Goal: Information Seeking & Learning: Learn about a topic

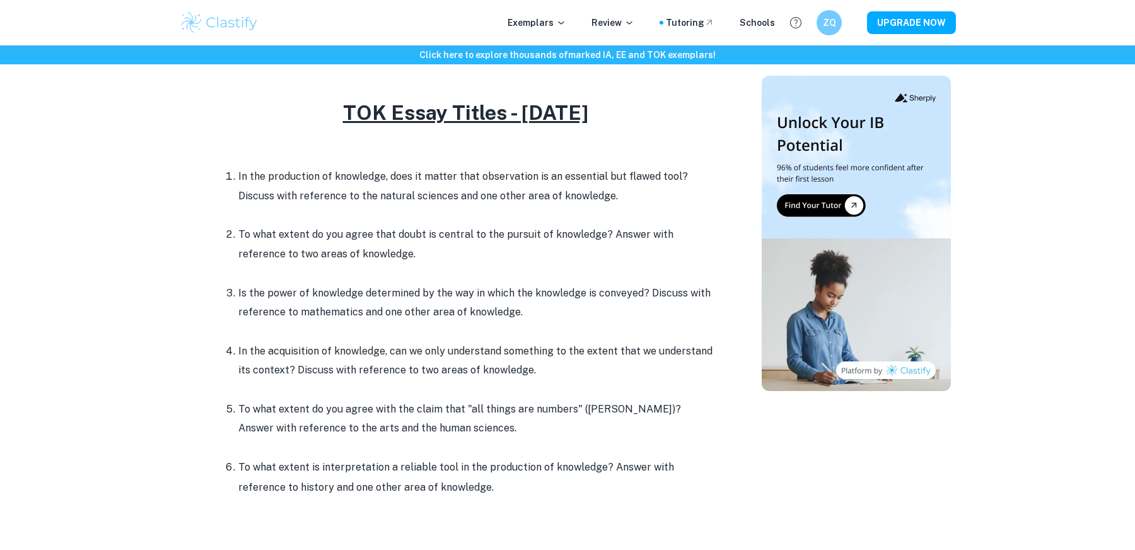
scroll to position [497, 0]
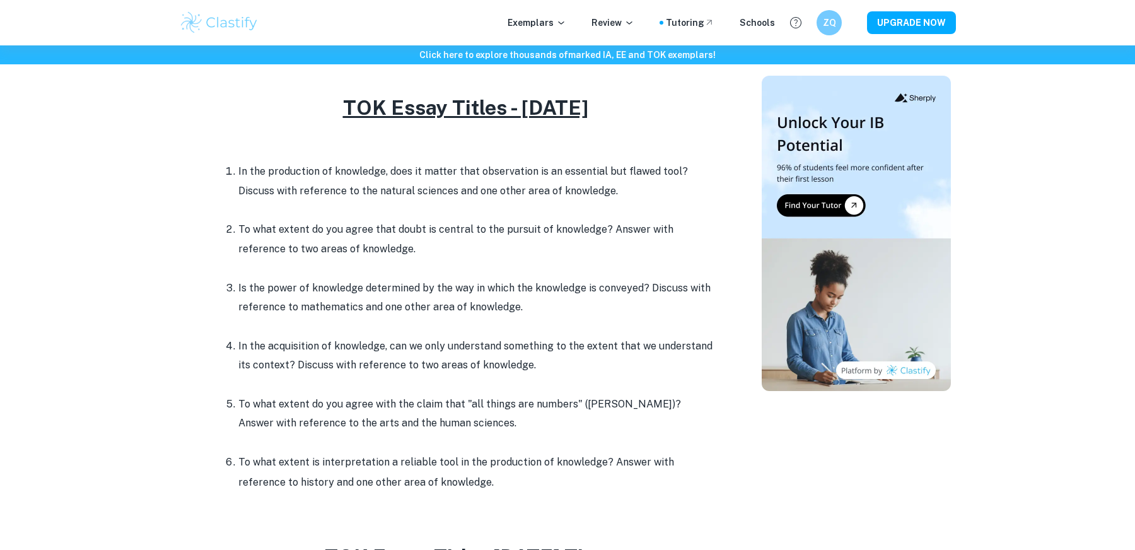
click at [274, 187] on p "In the production of knowledge, does it matter that observation is an essential…" at bounding box center [477, 181] width 479 height 38
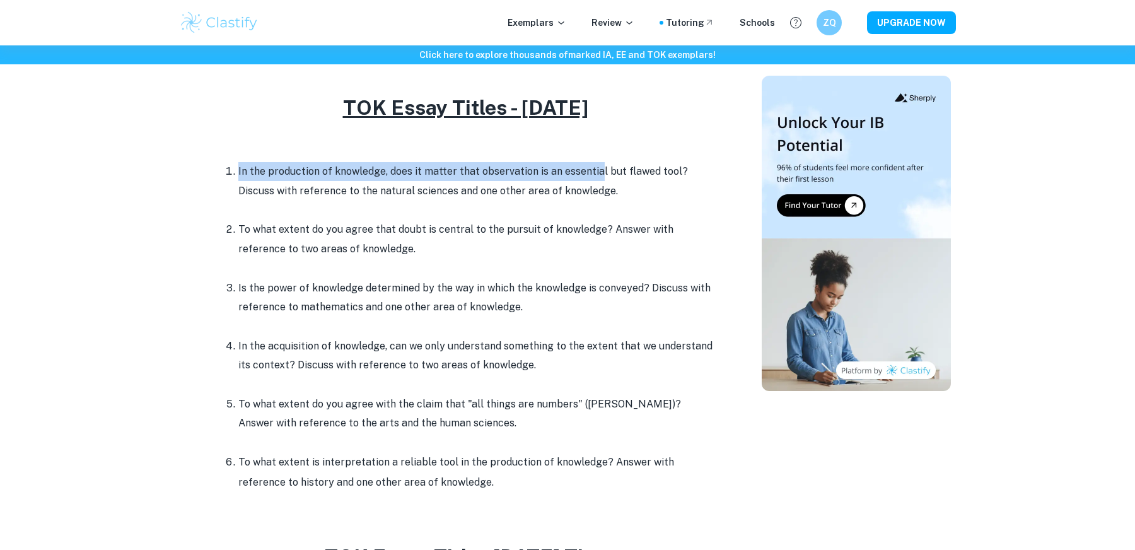
drag, startPoint x: 238, startPoint y: 160, endPoint x: 583, endPoint y: 177, distance: 345.3
click at [596, 168] on li "In the production of knowledge, does it matter that observation is an essential…" at bounding box center [477, 190] width 479 height 58
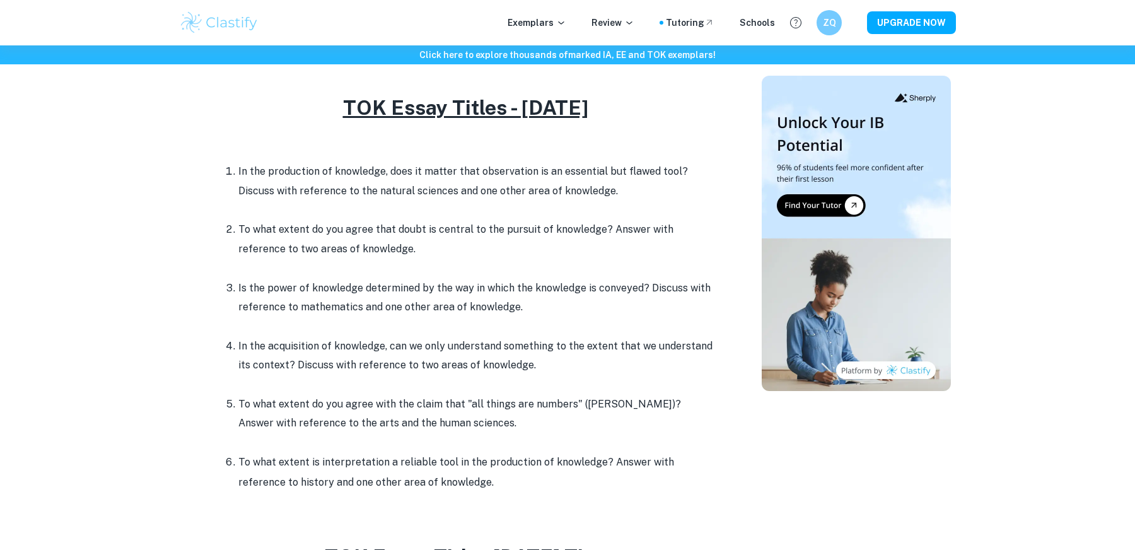
click at [578, 183] on p "In the production of knowledge, does it matter that observation is an essential…" at bounding box center [477, 181] width 479 height 38
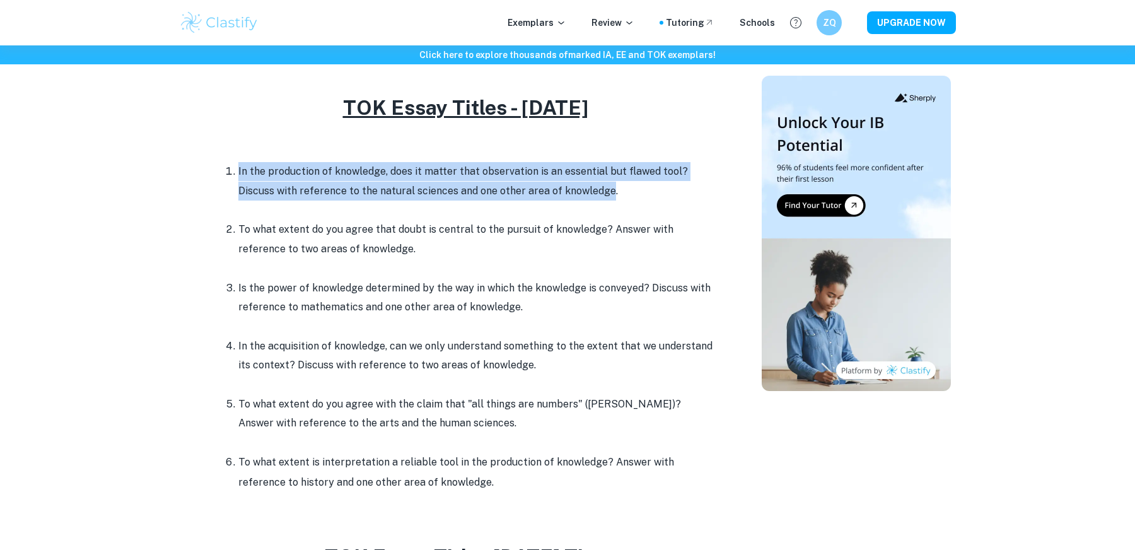
drag, startPoint x: 571, startPoint y: 188, endPoint x: 247, endPoint y: 158, distance: 326.1
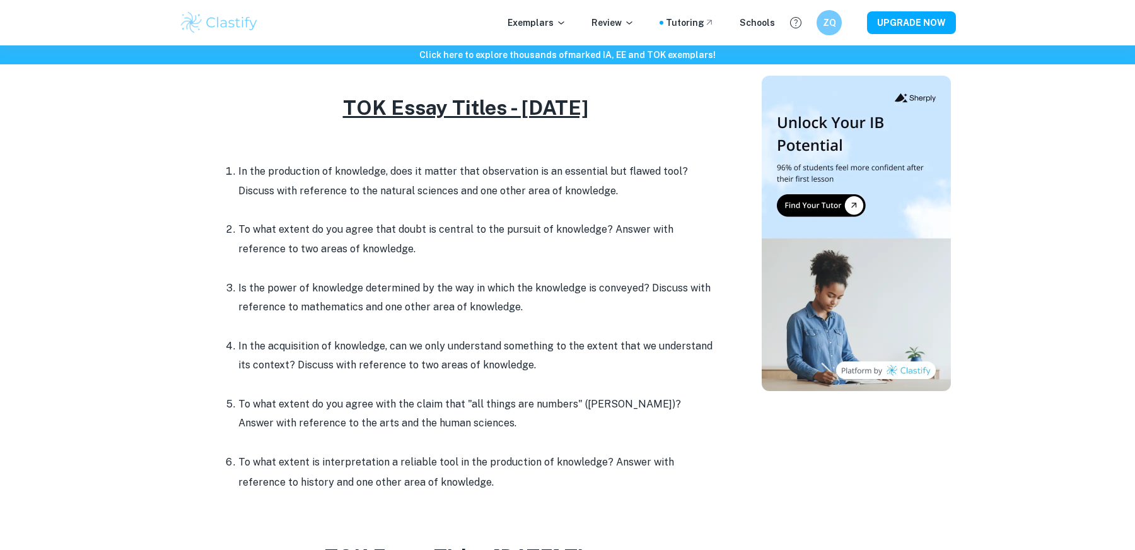
click at [397, 183] on p "In the production of knowledge, does it matter that observation is an essential…" at bounding box center [477, 181] width 479 height 38
click at [427, 171] on p "In the production of knowledge, does it matter that observation is an essential…" at bounding box center [477, 181] width 479 height 38
drag, startPoint x: 478, startPoint y: 172, endPoint x: 549, endPoint y: 174, distance: 71.3
click at [550, 174] on p "In the production of knowledge, does it matter that observation is an essential…" at bounding box center [477, 181] width 479 height 38
click at [574, 174] on p "In the production of knowledge, does it matter that observation is an essential…" at bounding box center [477, 181] width 479 height 38
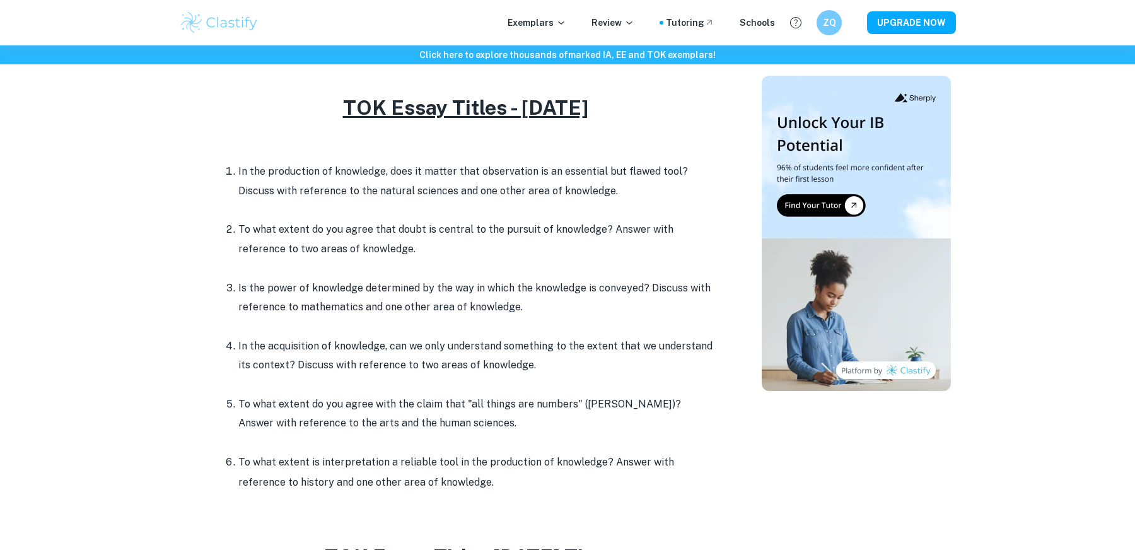
click at [620, 174] on p "In the production of knowledge, does it matter that observation is an essential…" at bounding box center [477, 181] width 479 height 38
click at [439, 171] on p "In the production of knowledge, does it matter that observation is an essential…" at bounding box center [477, 181] width 479 height 38
drag, startPoint x: 388, startPoint y: 170, endPoint x: 456, endPoint y: 170, distance: 67.5
click at [456, 170] on p "In the production of knowledge, does it matter that observation is an essential…" at bounding box center [477, 181] width 479 height 38
click at [444, 168] on p "In the production of knowledge, does it matter that observation is an essential…" at bounding box center [477, 181] width 479 height 38
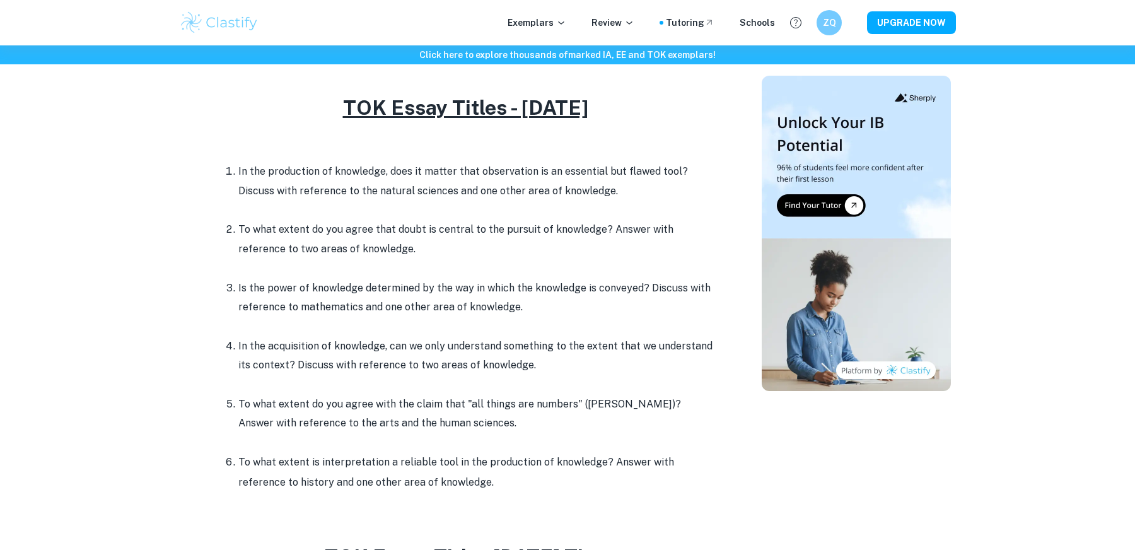
click at [603, 185] on p "In the production of knowledge, does it matter that observation is an essential…" at bounding box center [477, 181] width 479 height 38
click at [594, 180] on p "In the production of knowledge, does it matter that observation is an essential…" at bounding box center [477, 181] width 479 height 38
drag, startPoint x: 415, startPoint y: 176, endPoint x: 582, endPoint y: 176, distance: 166.4
click at [582, 176] on p "In the production of knowledge, does it matter that observation is an essential…" at bounding box center [477, 181] width 479 height 38
click at [683, 162] on p "In the production of knowledge, does it matter that observation is an essential…" at bounding box center [477, 181] width 479 height 38
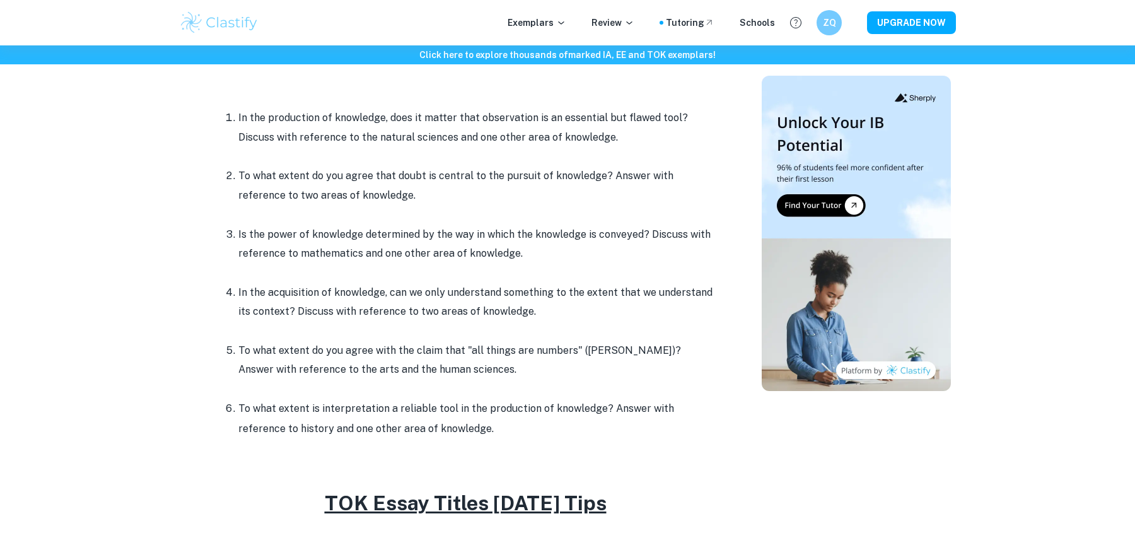
scroll to position [572, 0]
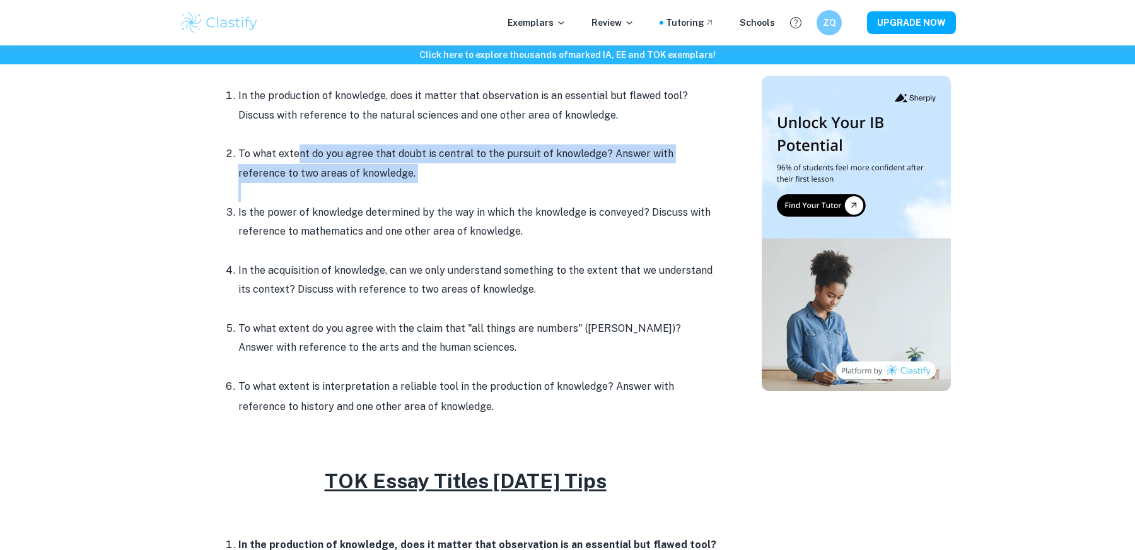
drag, startPoint x: 298, startPoint y: 152, endPoint x: 387, endPoint y: 185, distance: 95.0
click at [387, 185] on li "To what extent do you agree that doubt is central to the pursuit of knowledge? …" at bounding box center [477, 173] width 479 height 58
click at [386, 185] on p at bounding box center [477, 192] width 479 height 19
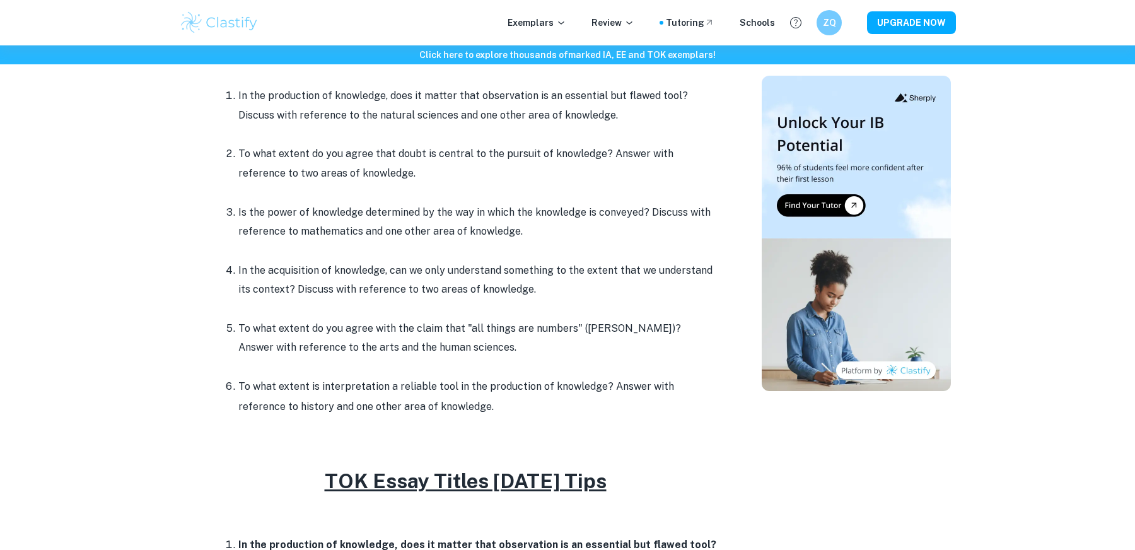
click at [375, 158] on p "To what extent do you agree that doubt is central to the pursuit of knowledge? …" at bounding box center [477, 163] width 479 height 38
click at [415, 158] on p "To what extent do you agree that doubt is central to the pursuit of knowledge? …" at bounding box center [477, 163] width 479 height 38
click at [488, 158] on p "To what extent do you agree that doubt is central to the pursuit of knowledge? …" at bounding box center [477, 163] width 479 height 38
click at [441, 214] on p "Is the power of knowledge determined by the way in which the knowledge is conve…" at bounding box center [477, 222] width 479 height 38
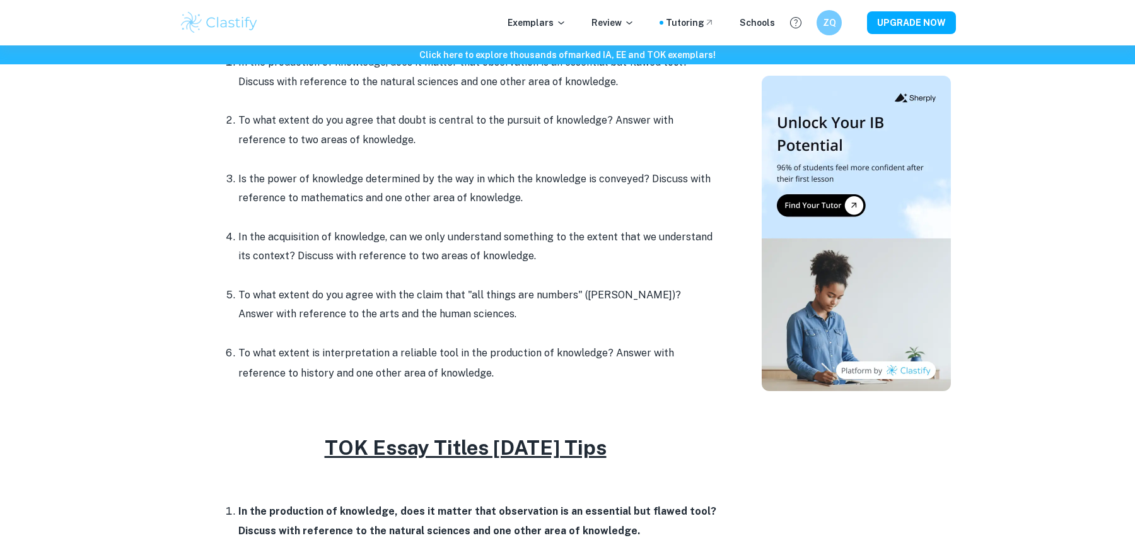
scroll to position [612, 0]
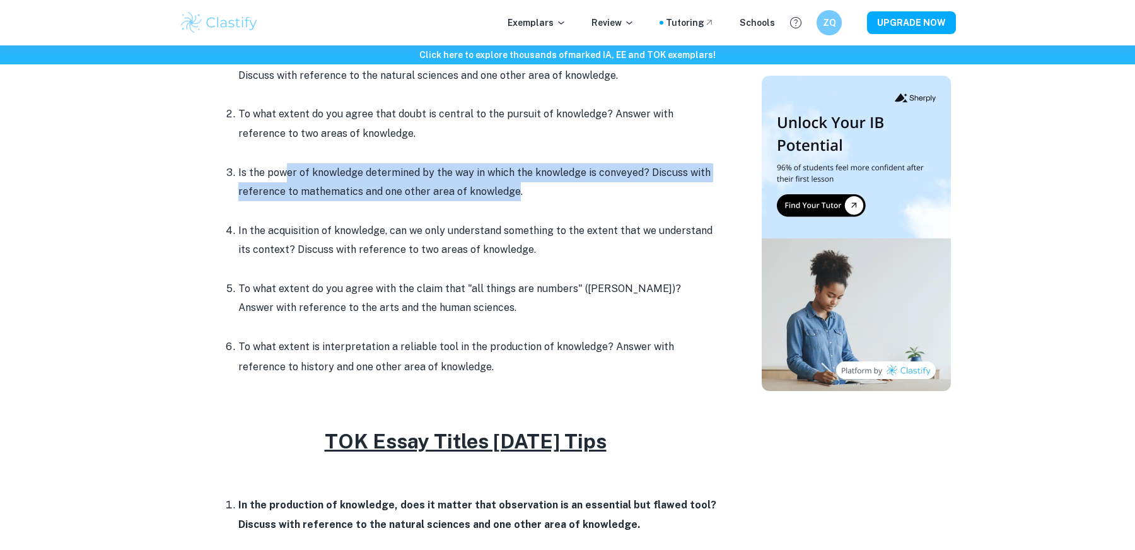
drag, startPoint x: 286, startPoint y: 170, endPoint x: 512, endPoint y: 194, distance: 227.6
click at [513, 196] on p "Is the power of knowledge determined by the way in which the knowledge is conve…" at bounding box center [477, 182] width 479 height 38
click at [512, 194] on p "Is the power of knowledge determined by the way in which the knowledge is conve…" at bounding box center [477, 182] width 479 height 38
drag, startPoint x: 515, startPoint y: 189, endPoint x: 179, endPoint y: 178, distance: 336.2
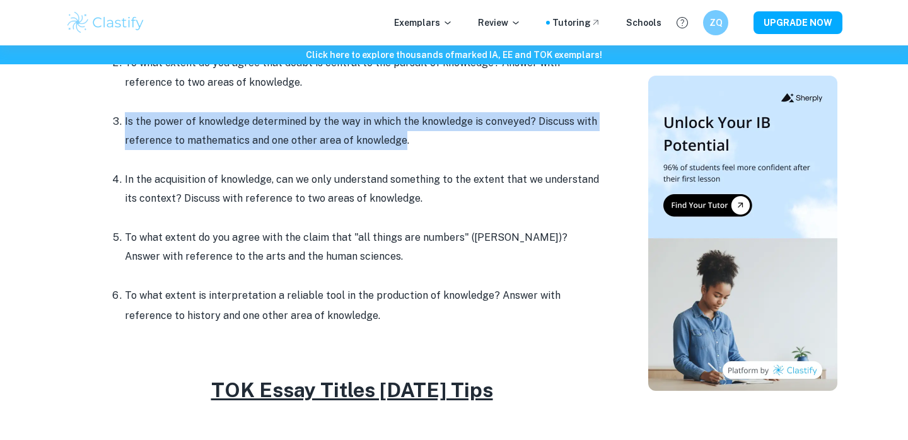
scroll to position [671, 0]
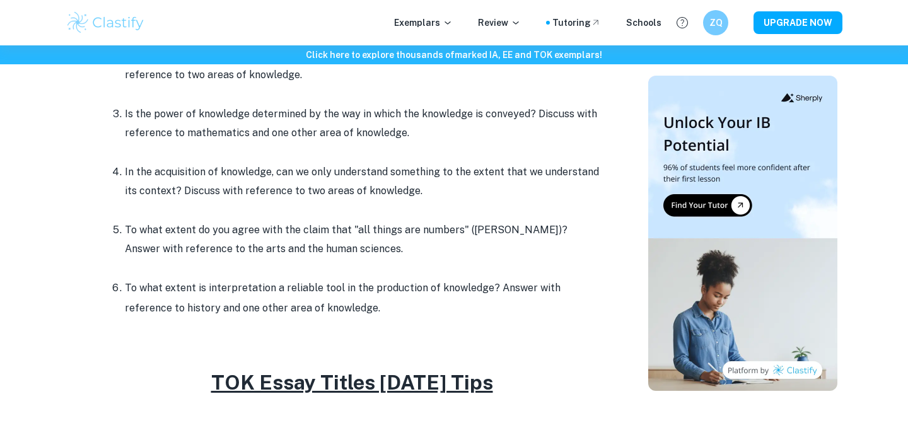
click at [209, 137] on p "Is the power of knowledge determined by the way in which the knowledge is conve…" at bounding box center [364, 124] width 479 height 38
drag, startPoint x: 212, startPoint y: 123, endPoint x: 330, endPoint y: 125, distance: 117.9
click at [331, 125] on p "Is the power of knowledge determined by the way in which the knowledge is conve…" at bounding box center [364, 124] width 479 height 38
click at [392, 133] on p "Is the power of knowledge determined by the way in which the knowledge is conve…" at bounding box center [364, 124] width 479 height 38
click at [504, 170] on p "In the acquisition of knowledge, can we only understand something to the extent…" at bounding box center [364, 182] width 479 height 38
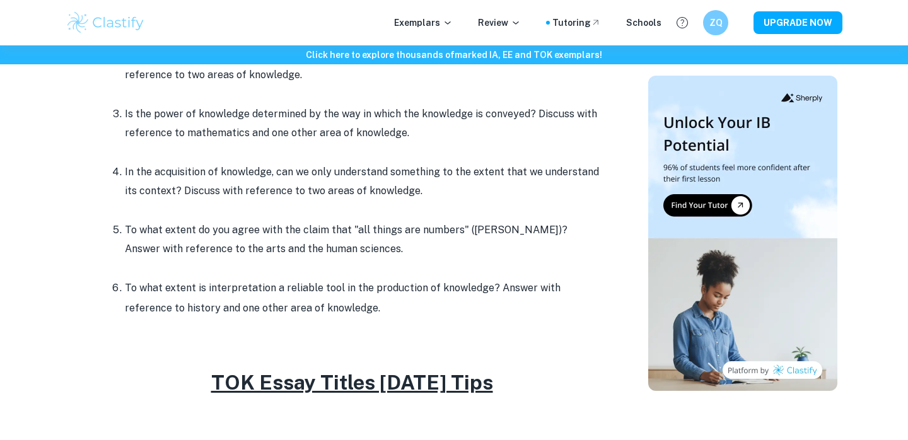
click at [504, 171] on p "In the acquisition of knowledge, can we only understand something to the extent…" at bounding box center [364, 182] width 479 height 38
click at [163, 118] on p "Is the power of knowledge determined by the way in which the knowledge is conve…" at bounding box center [364, 124] width 479 height 38
click at [222, 118] on p "Is the power of knowledge determined by the way in which the knowledge is conve…" at bounding box center [364, 124] width 479 height 38
click at [407, 185] on p "In the acquisition of knowledge, can we only understand something to the extent…" at bounding box center [364, 182] width 479 height 38
drag, startPoint x: 129, startPoint y: 170, endPoint x: 434, endPoint y: 185, distance: 305.5
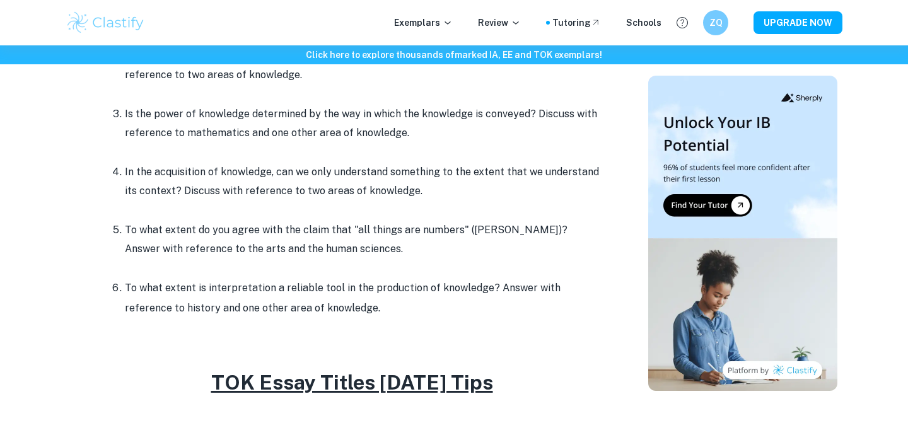
click at [434, 186] on li "In the acquisition of knowledge, can we only understand something to the extent…" at bounding box center [364, 191] width 479 height 58
click at [434, 185] on p "In the acquisition of knowledge, can we only understand something to the extent…" at bounding box center [364, 182] width 479 height 38
drag, startPoint x: 419, startPoint y: 193, endPoint x: 50, endPoint y: 175, distance: 369.3
click at [165, 185] on p "In the acquisition of knowledge, can we only understand something to the extent…" at bounding box center [364, 182] width 479 height 38
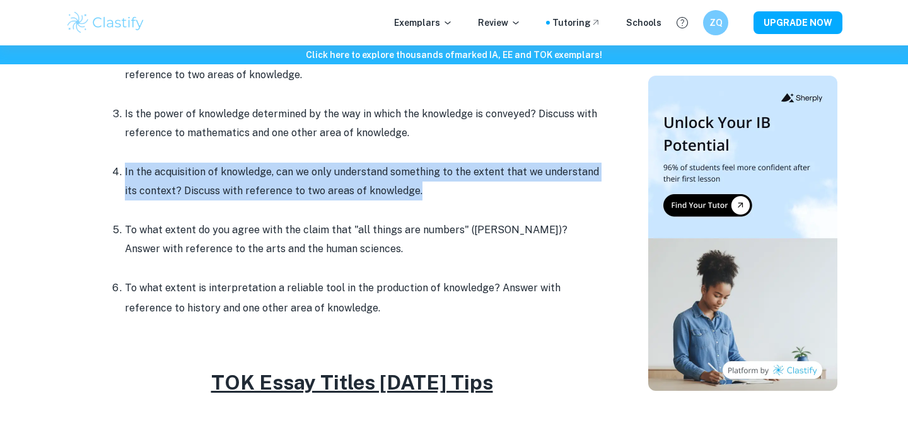
drag, startPoint x: 409, startPoint y: 194, endPoint x: 73, endPoint y: 180, distance: 335.7
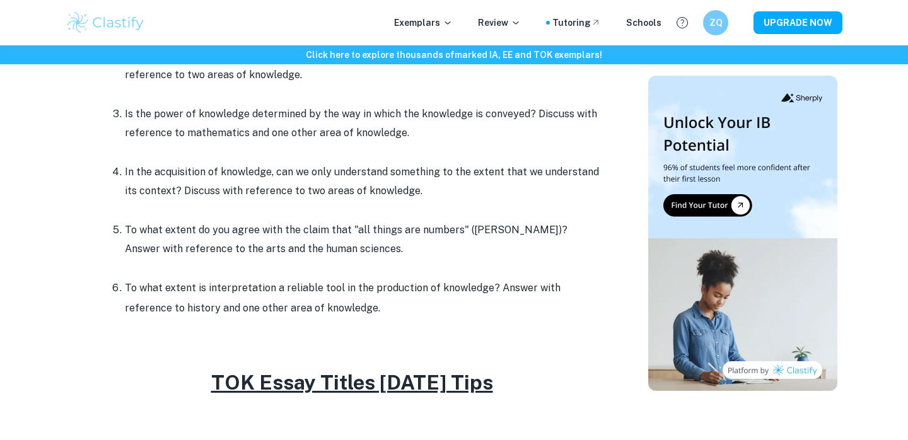
click at [384, 180] on p "In the acquisition of knowledge, can we only understand something to the extent…" at bounding box center [364, 182] width 479 height 38
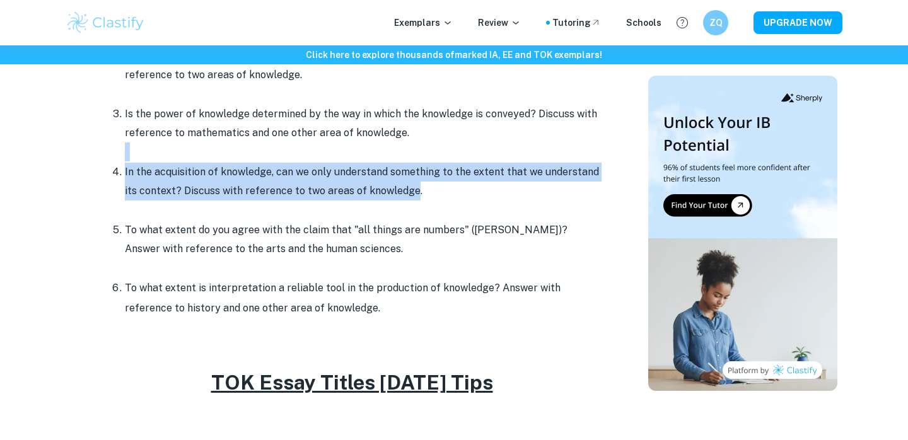
drag, startPoint x: 412, startPoint y: 194, endPoint x: 81, endPoint y: 151, distance: 333.8
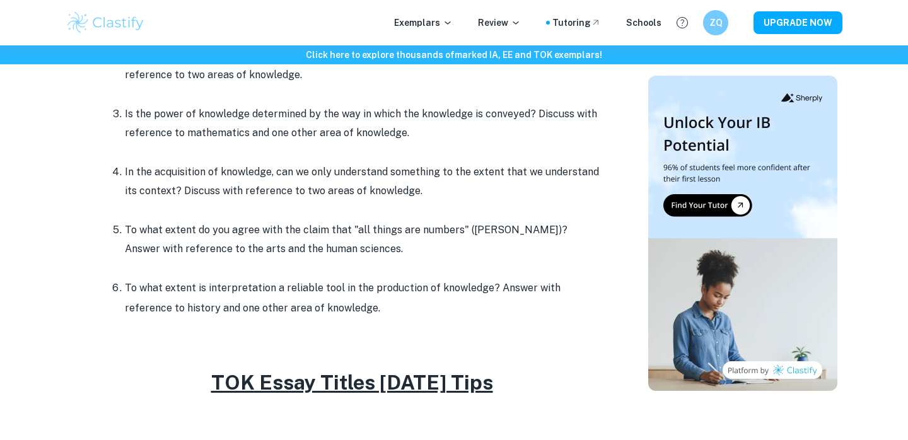
drag, startPoint x: 124, startPoint y: 171, endPoint x: 426, endPoint y: 185, distance: 302.4
click at [426, 185] on li "In the acquisition of knowledge, can we only understand something to the extent…" at bounding box center [364, 191] width 479 height 58
click at [426, 185] on p "In the acquisition of knowledge, can we only understand something to the extent…" at bounding box center [364, 182] width 479 height 38
drag, startPoint x: 443, startPoint y: 194, endPoint x: 70, endPoint y: 163, distance: 373.8
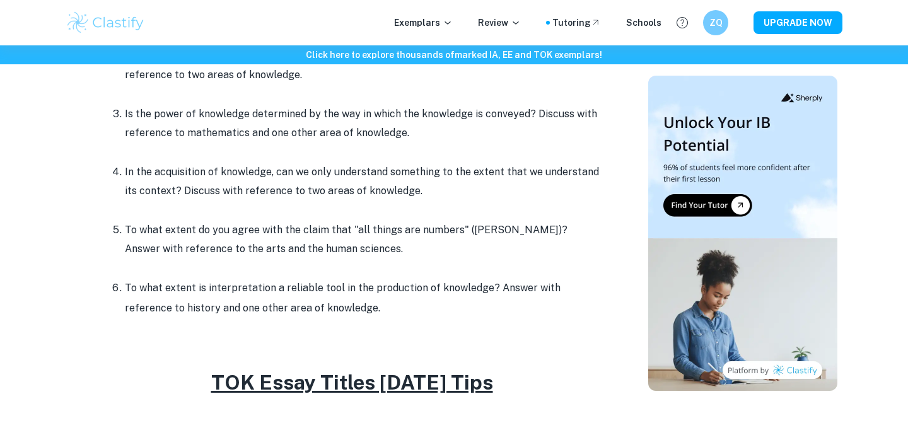
click at [131, 95] on p at bounding box center [364, 93] width 479 height 19
drag, startPoint x: 115, startPoint y: 113, endPoint x: 473, endPoint y: 138, distance: 359.0
click at [473, 139] on li "Is the power of knowledge determined by the way in which the knowledge is conve…" at bounding box center [364, 133] width 479 height 58
click at [469, 142] on p at bounding box center [364, 151] width 479 height 19
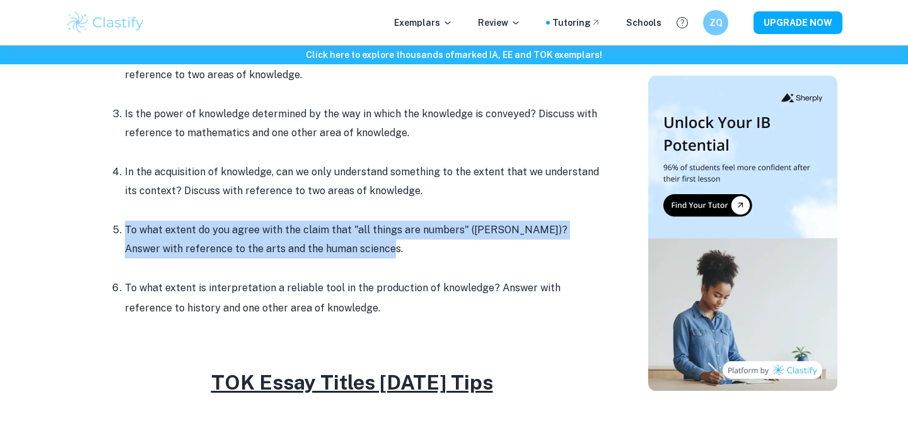
drag, startPoint x: 348, startPoint y: 252, endPoint x: 103, endPoint y: 229, distance: 245.6
click at [103, 229] on ol "In the production of knowledge, does it matter that observation is an essential…" at bounding box center [352, 152] width 504 height 331
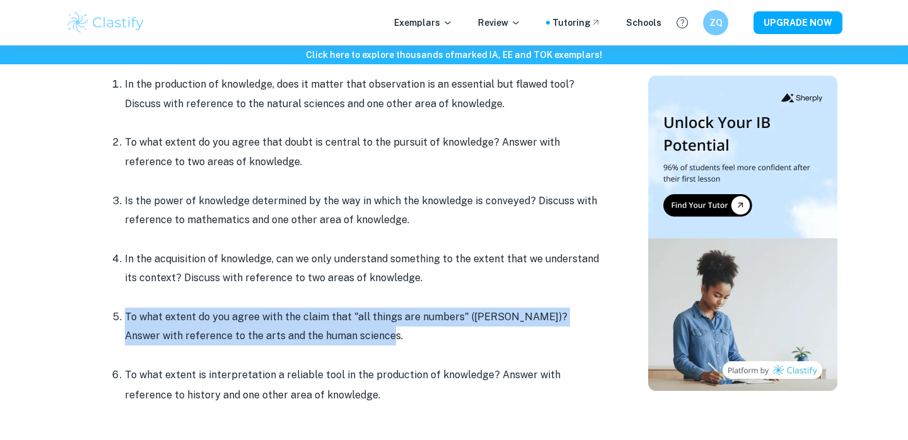
scroll to position [580, 0]
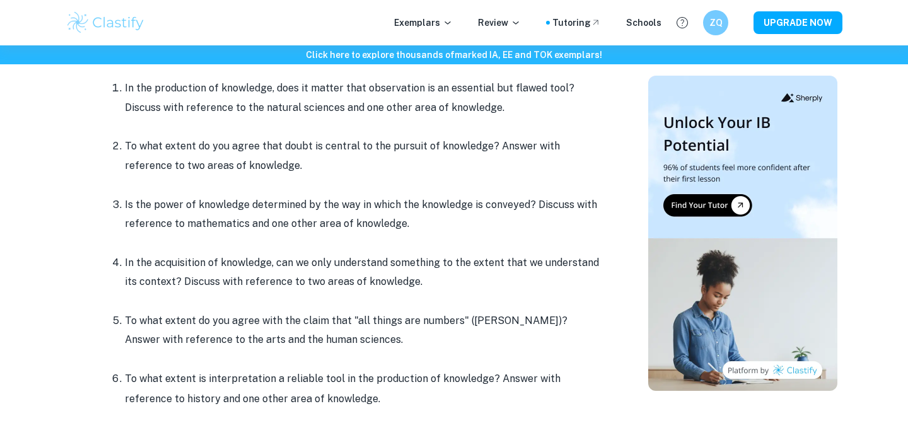
click at [315, 319] on p "To what extent do you agree with the claim that "all things are numbers" ([PERS…" at bounding box center [364, 330] width 479 height 38
click at [465, 322] on p "To what extent do you agree with the claim that "all things are numbers" ([PERS…" at bounding box center [364, 330] width 479 height 38
click at [541, 324] on p "To what extent do you agree with the claim that "all things are numbers" ([PERS…" at bounding box center [364, 330] width 479 height 38
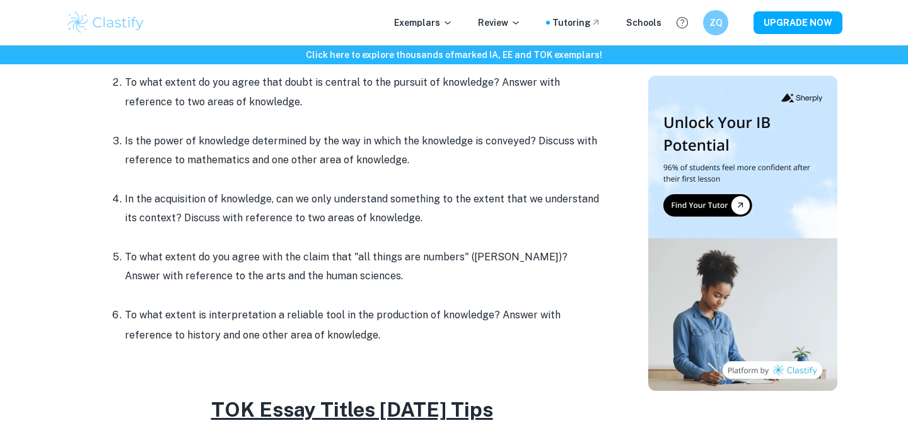
scroll to position [643, 0]
click at [294, 260] on p "To what extent do you agree with the claim that "all things are numbers" ([PERS…" at bounding box center [364, 267] width 479 height 38
click at [209, 276] on p "To what extent do you agree with the claim that "all things are numbers" ([PERS…" at bounding box center [364, 267] width 479 height 38
drag, startPoint x: 200, startPoint y: 276, endPoint x: 351, endPoint y: 276, distance: 150.7
click at [351, 276] on p "To what extent do you agree with the claim that "all things are numbers" ([PERS…" at bounding box center [364, 267] width 479 height 38
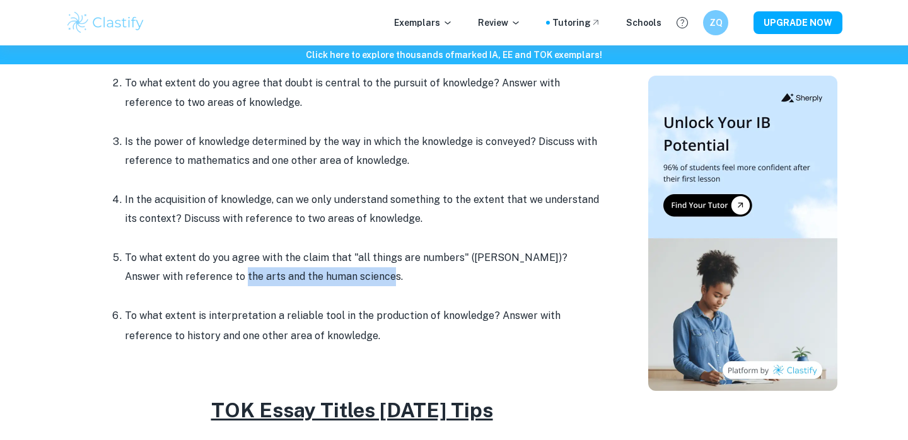
click at [351, 276] on p "To what extent do you agree with the claim that "all things are numbers" ([PERS…" at bounding box center [364, 267] width 479 height 38
click at [390, 274] on p "To what extent do you agree with the claim that "all things are numbers" ([PERS…" at bounding box center [364, 267] width 479 height 38
click at [343, 255] on p "To what extent do you agree with the claim that "all things are numbers" ([PERS…" at bounding box center [364, 267] width 479 height 38
click at [220, 259] on p "To what extent do you agree with the claim that "all things are numbers" ([PERS…" at bounding box center [364, 267] width 479 height 38
drag, startPoint x: 226, startPoint y: 259, endPoint x: 332, endPoint y: 259, distance: 105.9
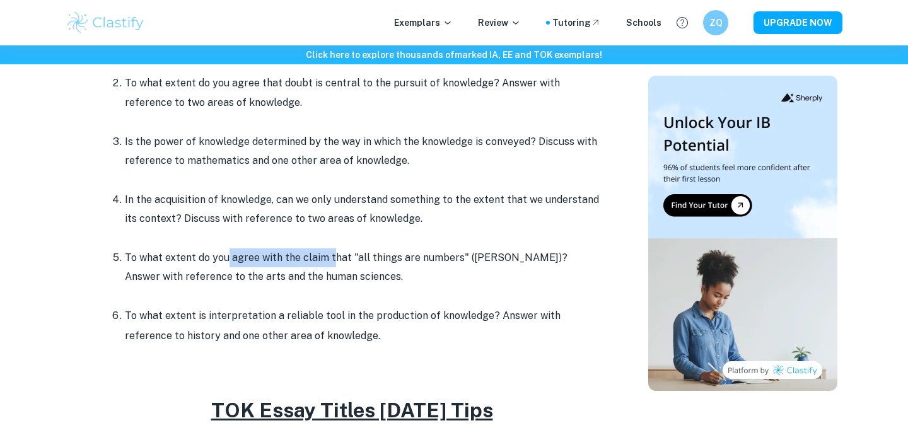
click at [334, 259] on p "To what extent do you agree with the claim that "all things are numbers" ([PERS…" at bounding box center [364, 267] width 479 height 38
click at [332, 259] on p "To what extent do you agree with the claim that "all things are numbers" ([PERS…" at bounding box center [364, 267] width 479 height 38
click at [184, 259] on p "To what extent do you agree with the claim that "all things are numbers" ([PERS…" at bounding box center [364, 267] width 479 height 38
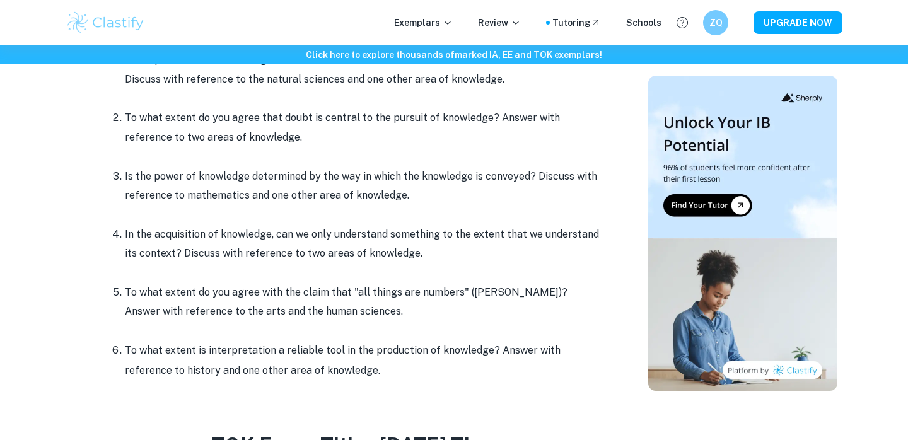
click at [276, 288] on p "To what extent do you agree with the claim that "all things are numbers" ([PERS…" at bounding box center [364, 302] width 479 height 38
click at [310, 301] on p "To what extent do you agree with the claim that "all things are numbers" ([PERS…" at bounding box center [364, 302] width 479 height 38
drag, startPoint x: 322, startPoint y: 291, endPoint x: 389, endPoint y: 291, distance: 66.8
click at [390, 291] on p "To what extent do you agree with the claim that "all things are numbers" ([PERS…" at bounding box center [364, 302] width 479 height 38
click at [389, 291] on p "To what extent do you agree with the claim that "all things are numbers" ([PERS…" at bounding box center [364, 302] width 479 height 38
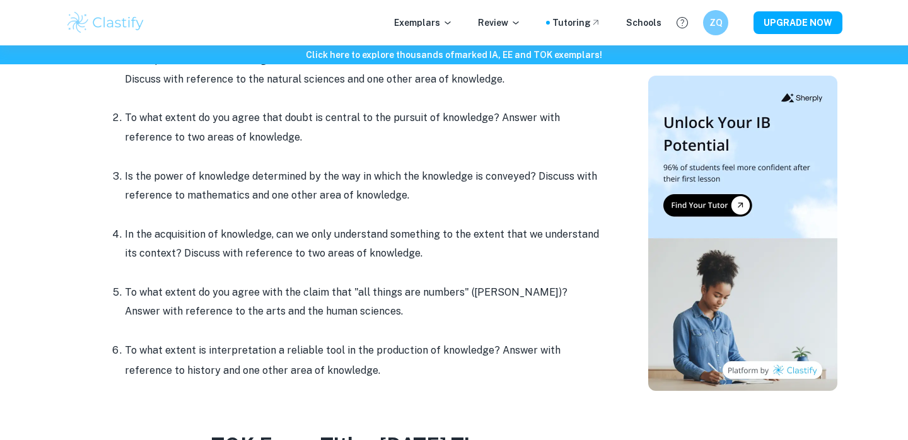
click at [503, 267] on p at bounding box center [364, 273] width 479 height 19
click at [217, 320] on p "To what extent do you agree with the claim that "all things are numbers" ([PERS…" at bounding box center [364, 302] width 479 height 38
click at [215, 315] on p "To what extent do you agree with the claim that "all things are numbers" ([PERS…" at bounding box center [364, 302] width 479 height 38
click at [215, 316] on p "To what extent do you agree with the claim that "all things are numbers" ([PERS…" at bounding box center [364, 302] width 479 height 38
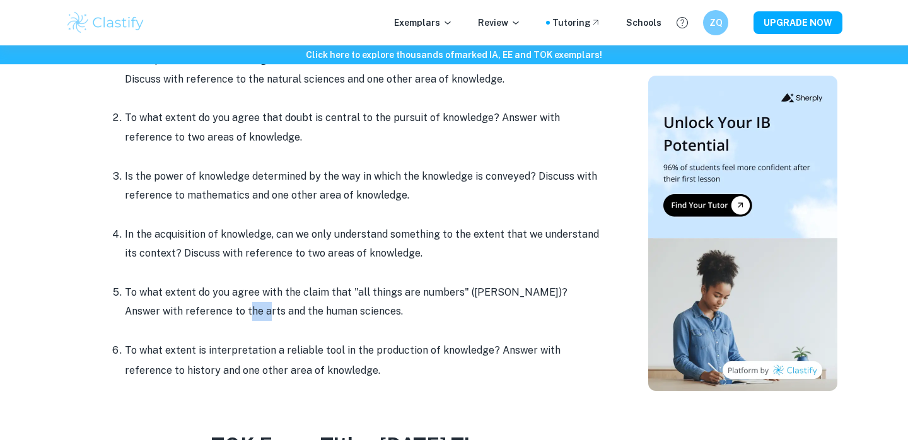
click at [215, 316] on p "To what extent do you agree with the claim that "all things are numbers" ([PERS…" at bounding box center [364, 302] width 479 height 38
click at [279, 317] on p "To what extent do you agree with the claim that "all things are numbers" ([PERS…" at bounding box center [364, 302] width 479 height 38
drag, startPoint x: 261, startPoint y: 313, endPoint x: 334, endPoint y: 313, distance: 73.1
click at [334, 313] on p "To what extent do you agree with the claim that "all things are numbers" ([PERS…" at bounding box center [364, 302] width 479 height 38
click at [335, 313] on p "To what extent do you agree with the claim that "all things are numbers" ([PERS…" at bounding box center [364, 302] width 479 height 38
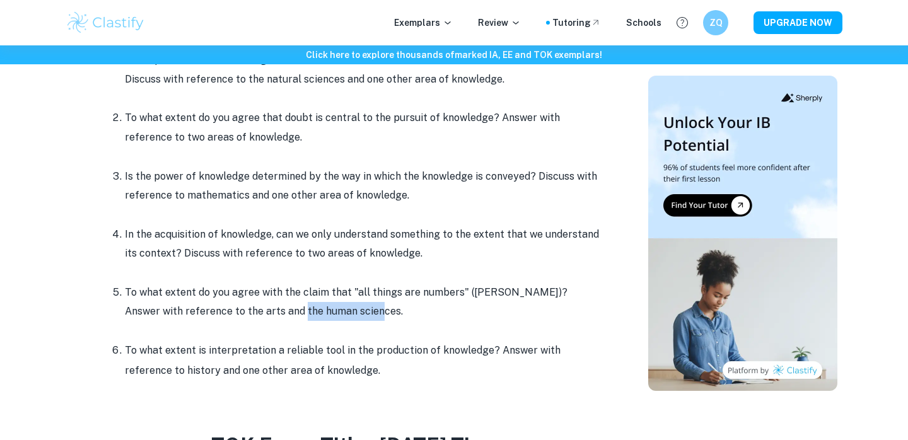
drag, startPoint x: 337, startPoint y: 313, endPoint x: 259, endPoint y: 315, distance: 77.6
click at [260, 315] on p "To what extent do you agree with the claim that "all things are numbers" ([PERS…" at bounding box center [364, 302] width 479 height 38
click at [259, 315] on p "To what extent do you agree with the claim that "all things are numbers" ([PERS…" at bounding box center [364, 302] width 479 height 38
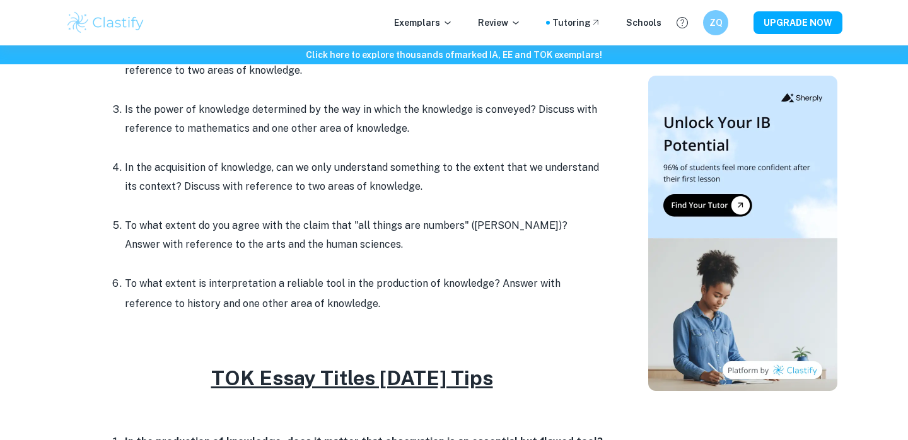
scroll to position [676, 0]
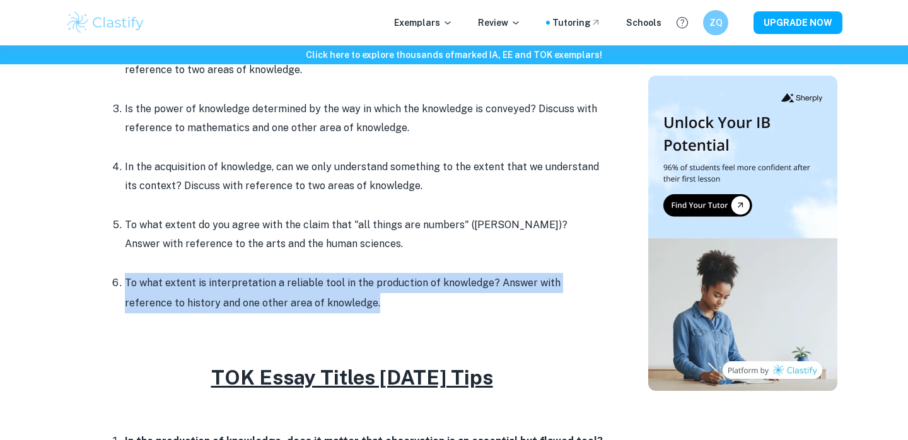
drag, startPoint x: 325, startPoint y: 307, endPoint x: 89, endPoint y: 289, distance: 237.1
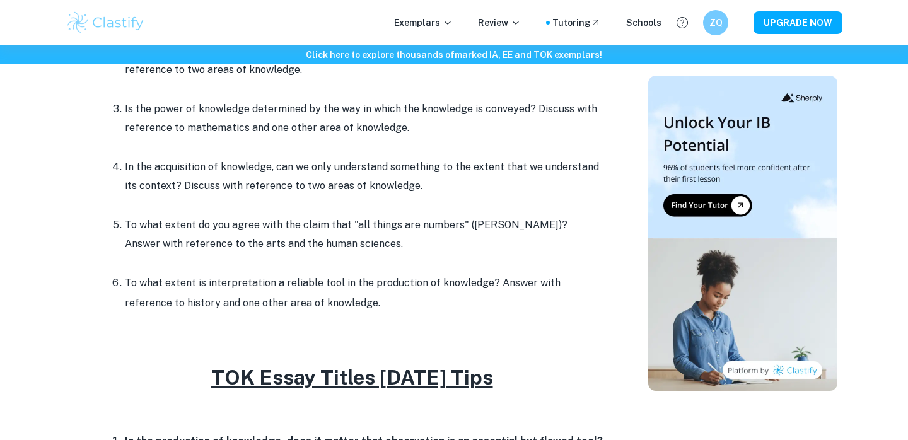
click at [154, 299] on li "To what extent is interpretation a reliable tool in the production of knowledge…" at bounding box center [364, 293] width 479 height 40
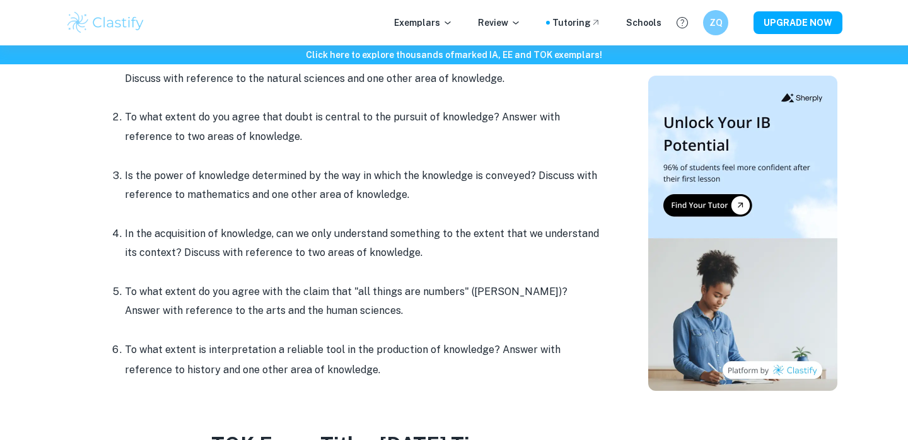
scroll to position [611, 0]
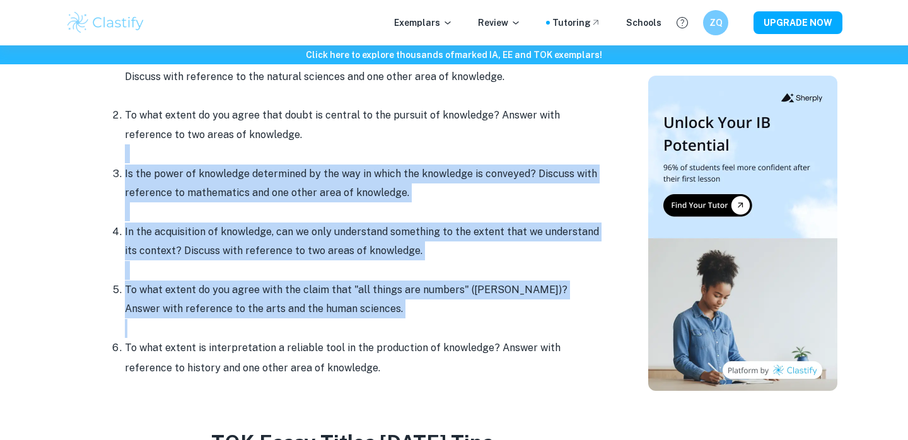
drag, startPoint x: 122, startPoint y: 162, endPoint x: 340, endPoint y: 317, distance: 268.2
click at [343, 318] on ol "In the production of knowledge, does it matter that observation is an essential…" at bounding box center [352, 212] width 504 height 331
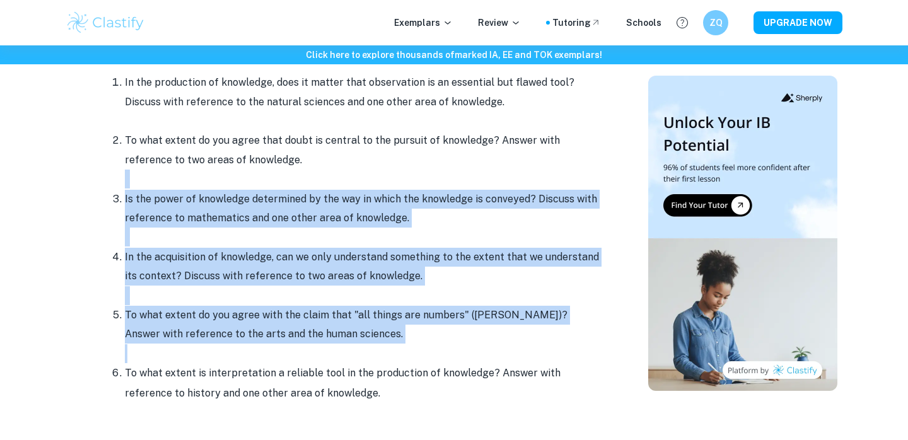
scroll to position [583, 0]
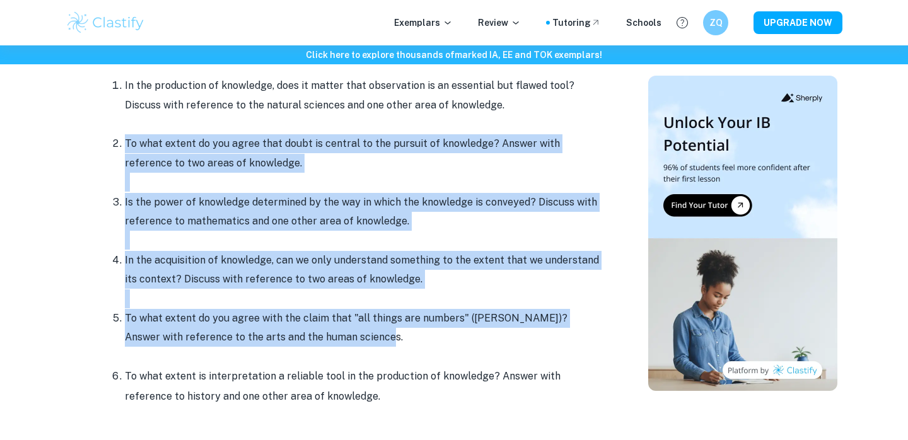
drag, startPoint x: 122, startPoint y: 143, endPoint x: 349, endPoint y: 343, distance: 302.4
click at [349, 343] on ol "In the production of knowledge, does it matter that observation is an essential…" at bounding box center [352, 241] width 504 height 331
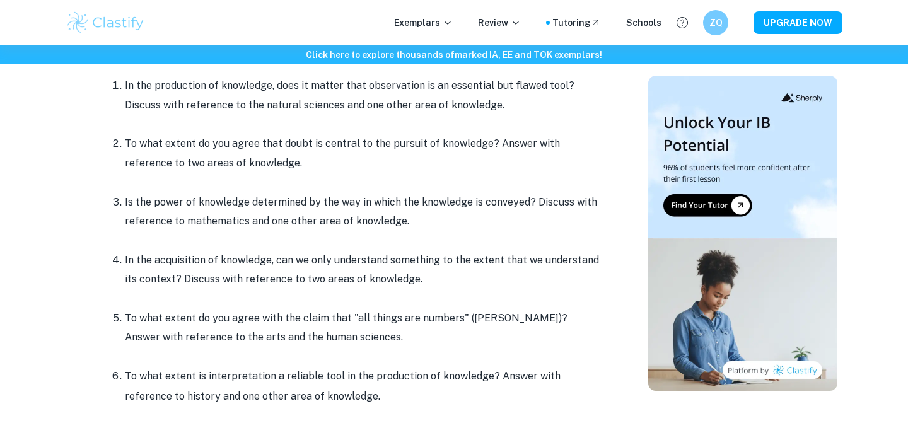
click at [300, 185] on p at bounding box center [364, 182] width 479 height 19
click at [290, 209] on p "Is the power of knowledge determined by the way in which the knowledge is conve…" at bounding box center [364, 212] width 479 height 38
click at [298, 294] on p at bounding box center [364, 298] width 479 height 19
click at [289, 320] on p "To what extent do you agree with the claim that "all things are numbers" ([PERS…" at bounding box center [364, 328] width 479 height 38
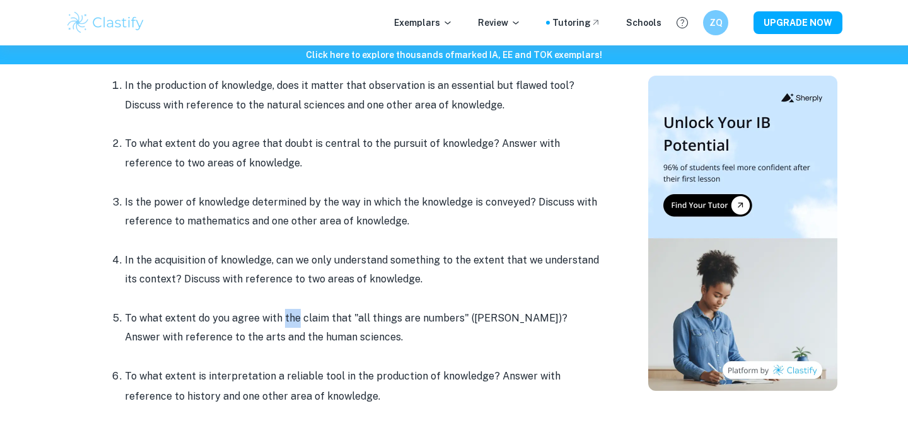
click at [289, 320] on p "To what extent do you agree with the claim that "all things are numbers" ([PERS…" at bounding box center [364, 328] width 479 height 38
click at [289, 268] on p "In the acquisition of knowledge, can we only understand something to the extent…" at bounding box center [364, 270] width 479 height 38
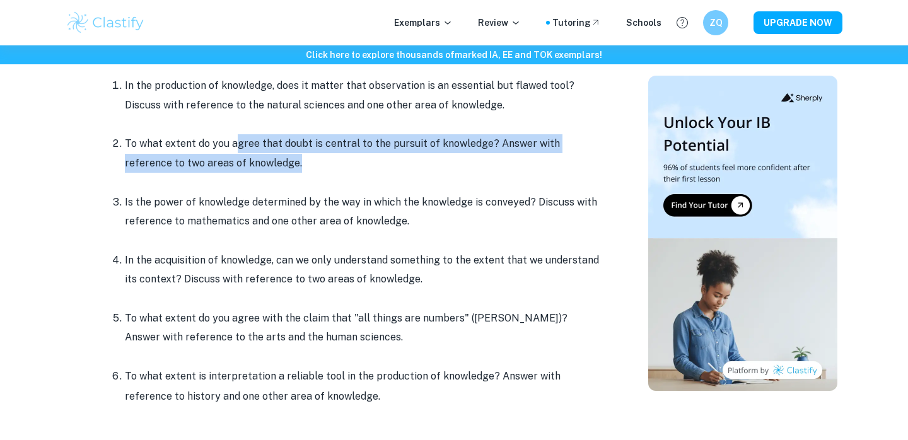
drag, startPoint x: 233, startPoint y: 139, endPoint x: 407, endPoint y: 164, distance: 175.2
click at [407, 164] on p "To what extent do you agree that doubt is central to the pursuit of knowledge? …" at bounding box center [364, 153] width 479 height 38
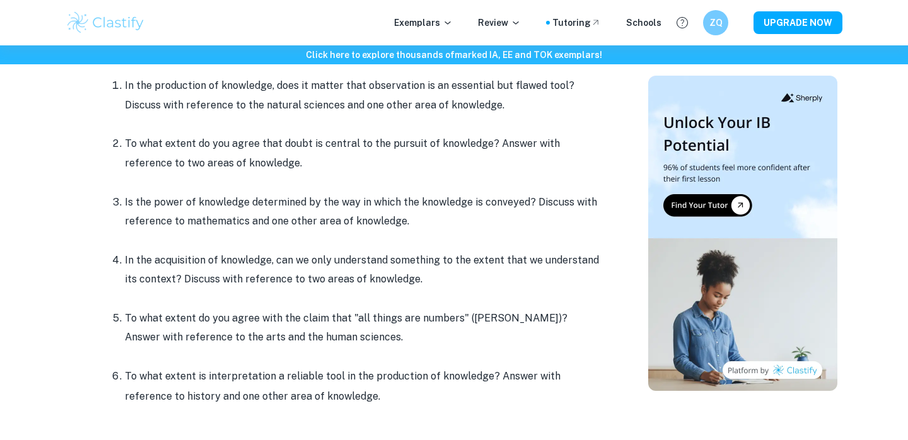
click at [407, 164] on p "To what extent do you agree that doubt is central to the pursuit of knowledge? …" at bounding box center [364, 153] width 479 height 38
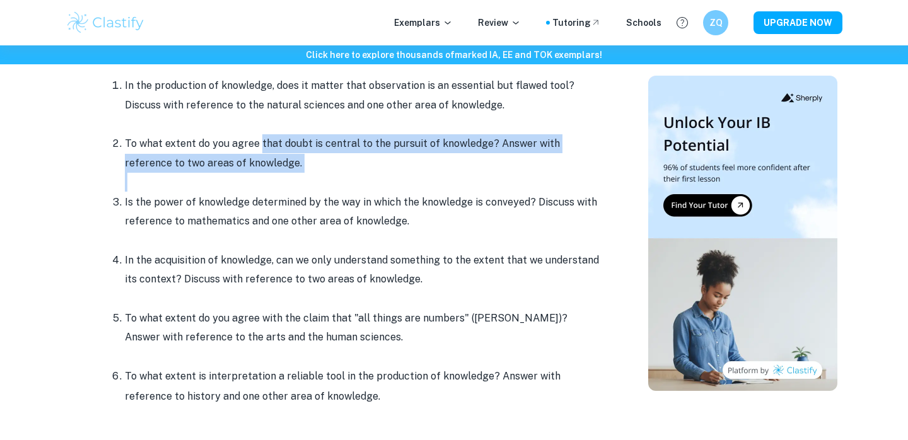
drag, startPoint x: 259, startPoint y: 145, endPoint x: 340, endPoint y: 182, distance: 88.6
click at [340, 182] on li "To what extent do you agree that doubt is central to the pursuit of knowledge? …" at bounding box center [364, 163] width 479 height 58
click at [336, 170] on p "To what extent do you agree that doubt is central to the pursuit of knowledge? …" at bounding box center [364, 153] width 479 height 38
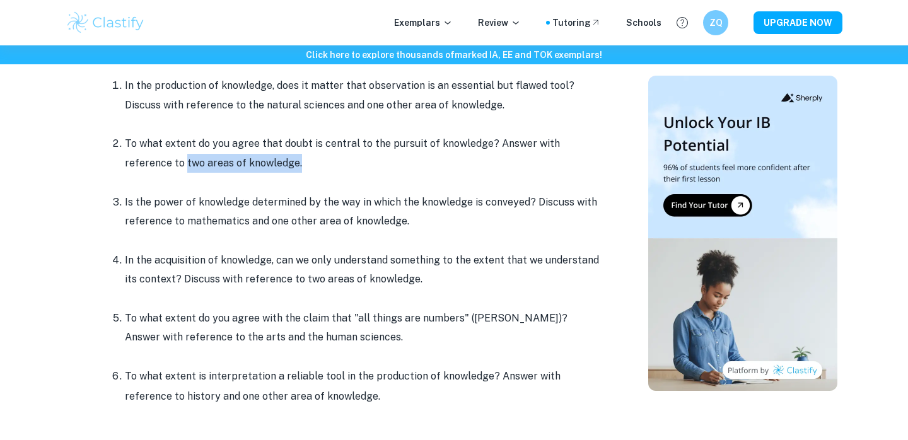
drag, startPoint x: 137, startPoint y: 160, endPoint x: 249, endPoint y: 162, distance: 111.6
click at [249, 162] on p "To what extent do you agree that doubt is central to the pursuit of knowledge? …" at bounding box center [364, 153] width 479 height 38
click at [266, 164] on p "To what extent do you agree that doubt is central to the pursuit of knowledge? …" at bounding box center [364, 153] width 479 height 38
drag, startPoint x: 122, startPoint y: 200, endPoint x: 476, endPoint y: 207, distance: 353.8
click at [479, 219] on li "Is the power of knowledge determined by the way in which the knowledge is conve…" at bounding box center [364, 221] width 479 height 58
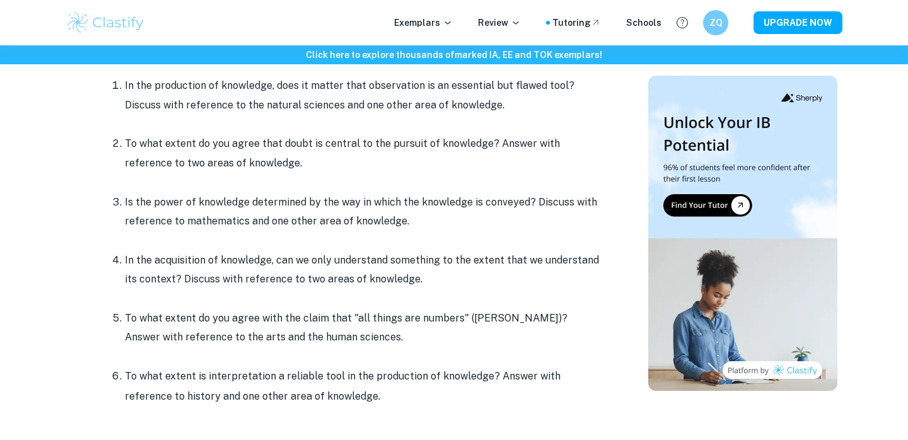
click at [204, 222] on p "Is the power of knowledge determined by the way in which the knowledge is conve…" at bounding box center [364, 212] width 479 height 38
click at [293, 85] on p "In the production of knowledge, does it matter that observation is an essential…" at bounding box center [364, 95] width 479 height 38
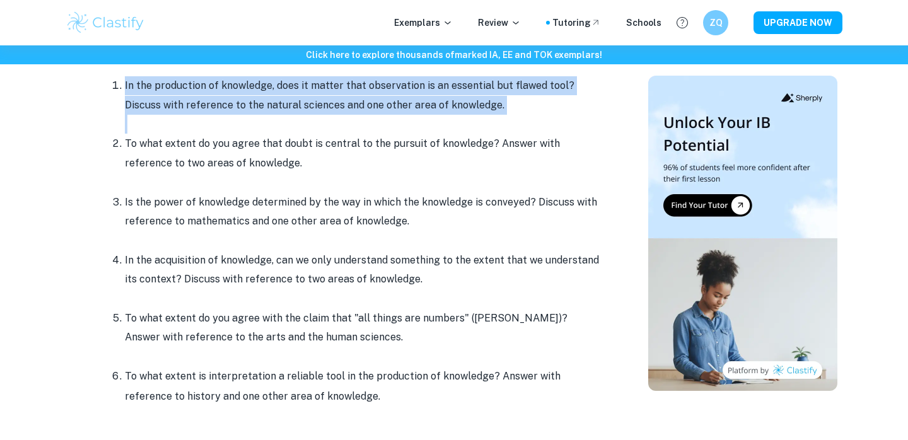
drag, startPoint x: 124, startPoint y: 86, endPoint x: 496, endPoint y: 116, distance: 373.8
click at [496, 116] on li "In the production of knowledge, does it matter that observation is an essential…" at bounding box center [364, 105] width 479 height 58
click at [496, 116] on p at bounding box center [364, 124] width 479 height 19
drag, startPoint x: 485, startPoint y: 107, endPoint x: 78, endPoint y: 82, distance: 408.1
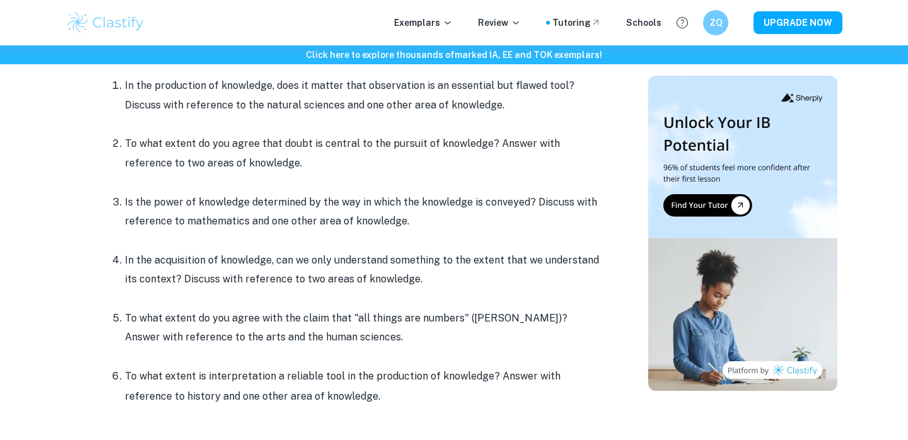
click at [219, 104] on p "In the production of knowledge, does it matter that observation is an essential…" at bounding box center [364, 95] width 479 height 38
